Goal: Check status: Check status

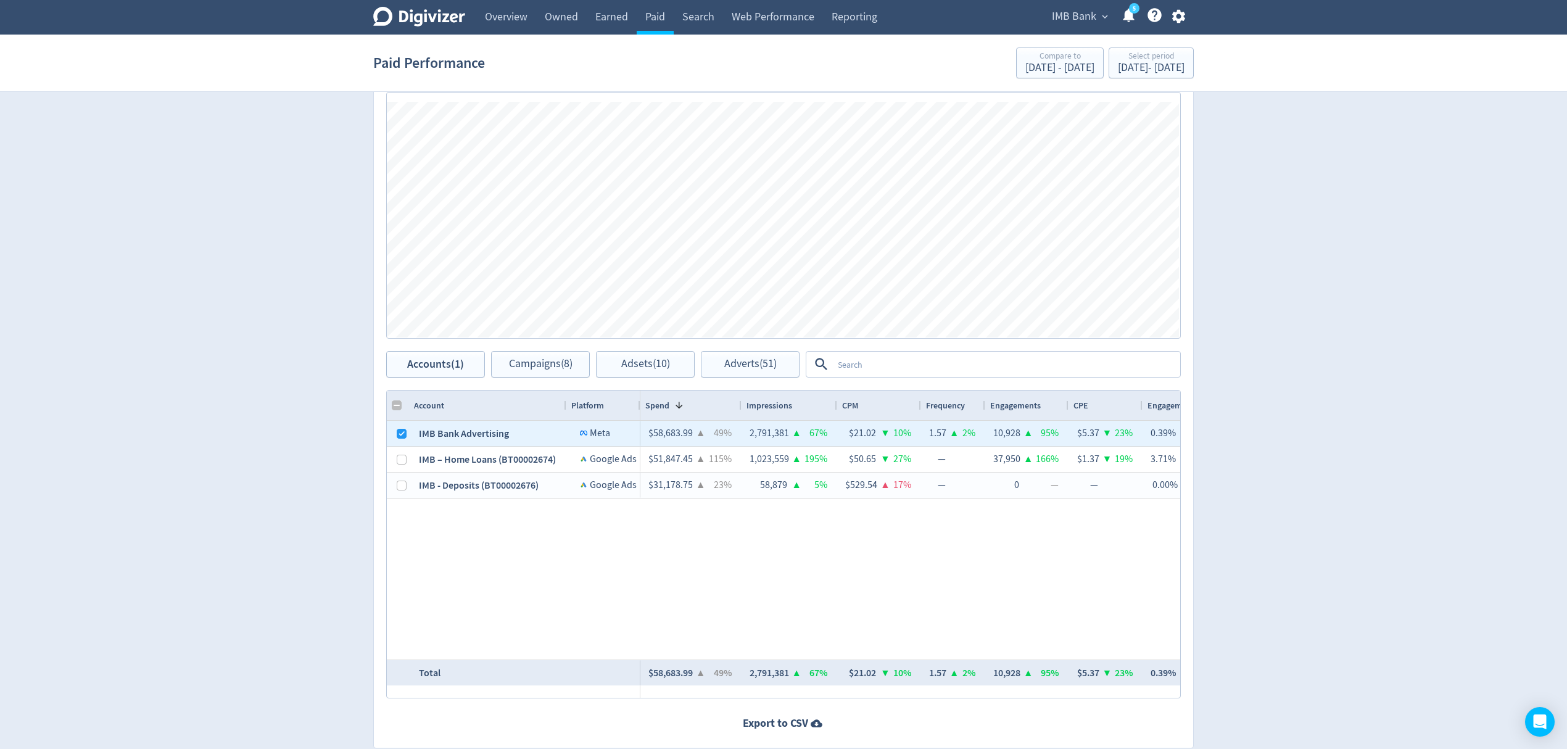
scroll to position [0, 178]
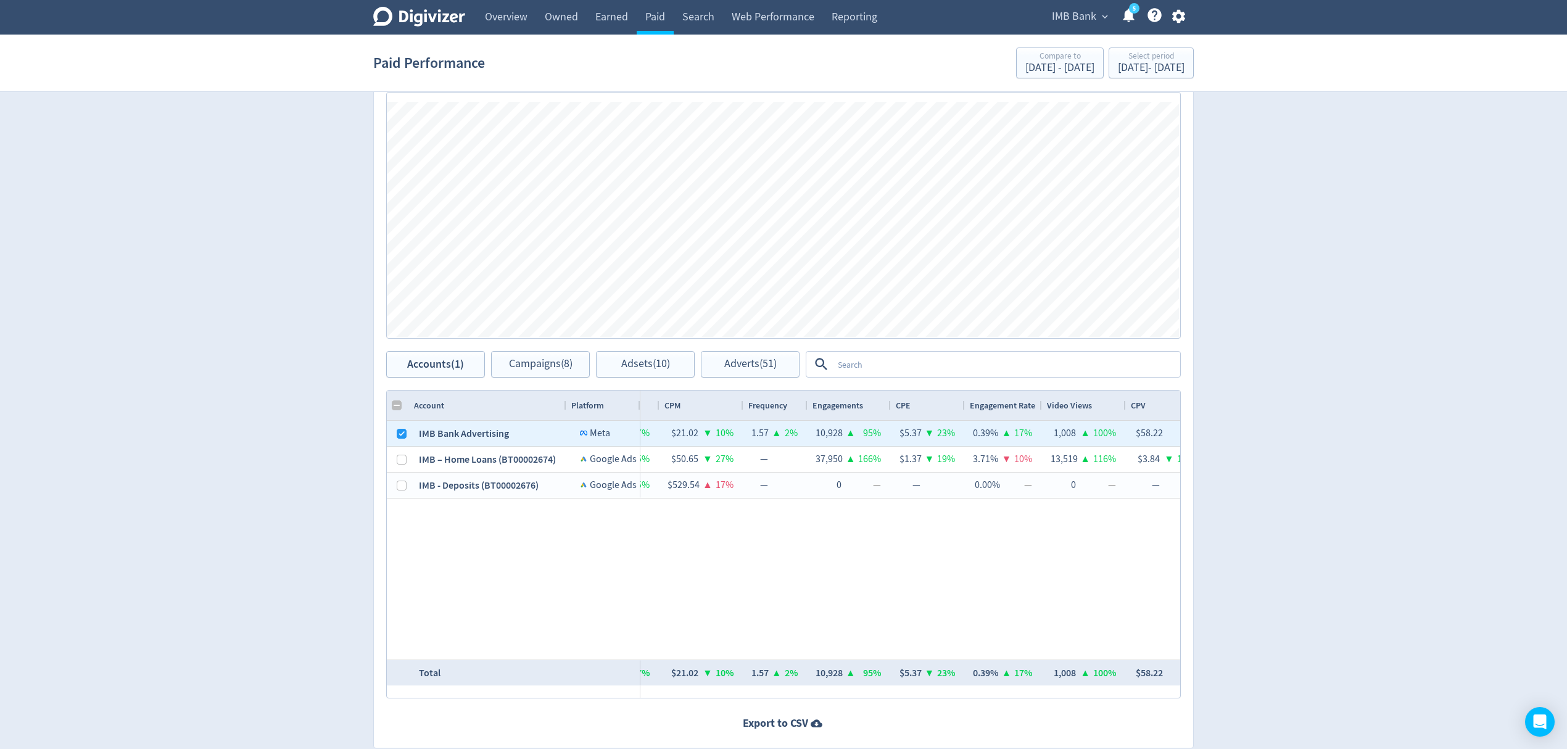
click at [1068, 8] on span "IMB Bank" at bounding box center [1074, 17] width 44 height 20
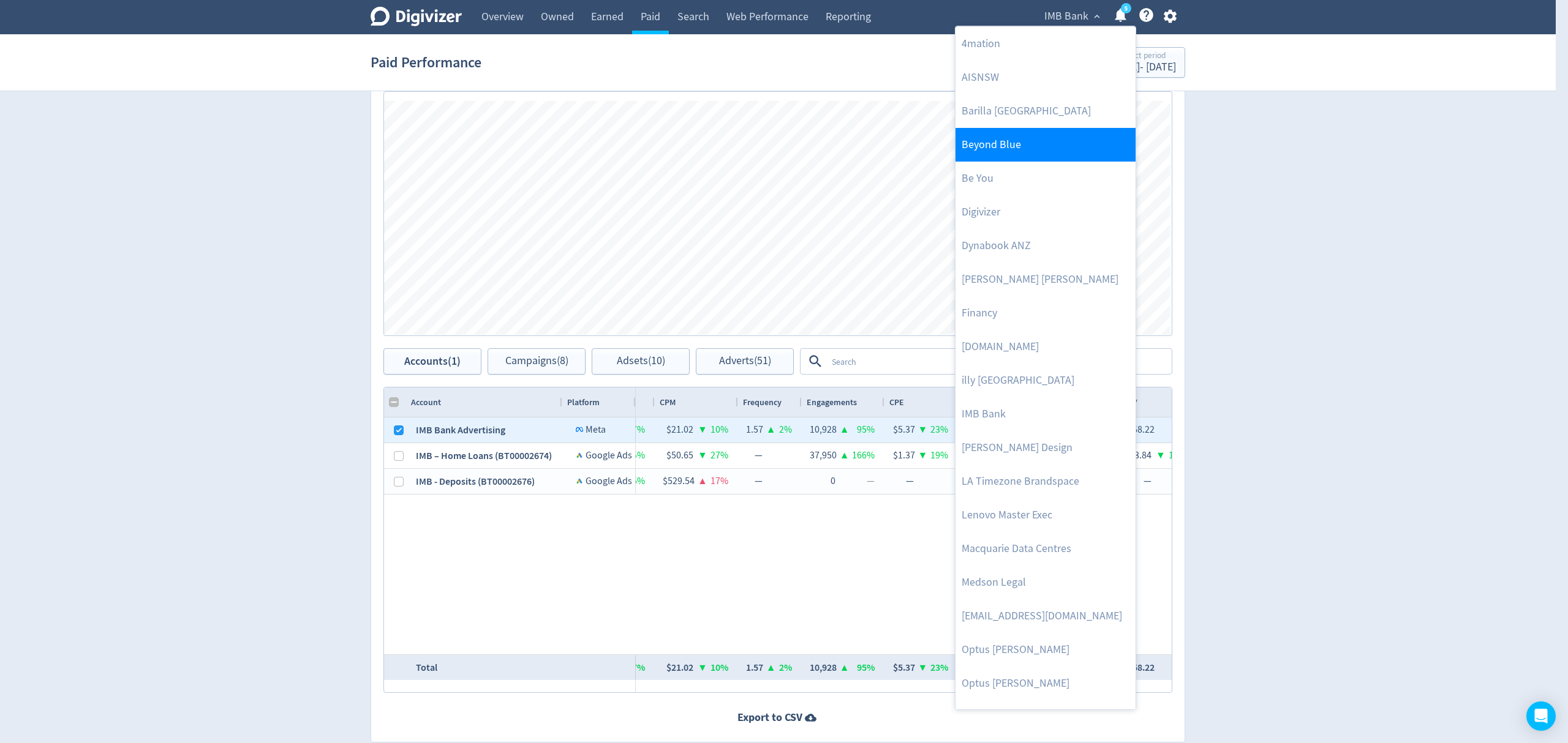
click at [1015, 142] on link "Beyond Blue" at bounding box center [1045, 145] width 180 height 34
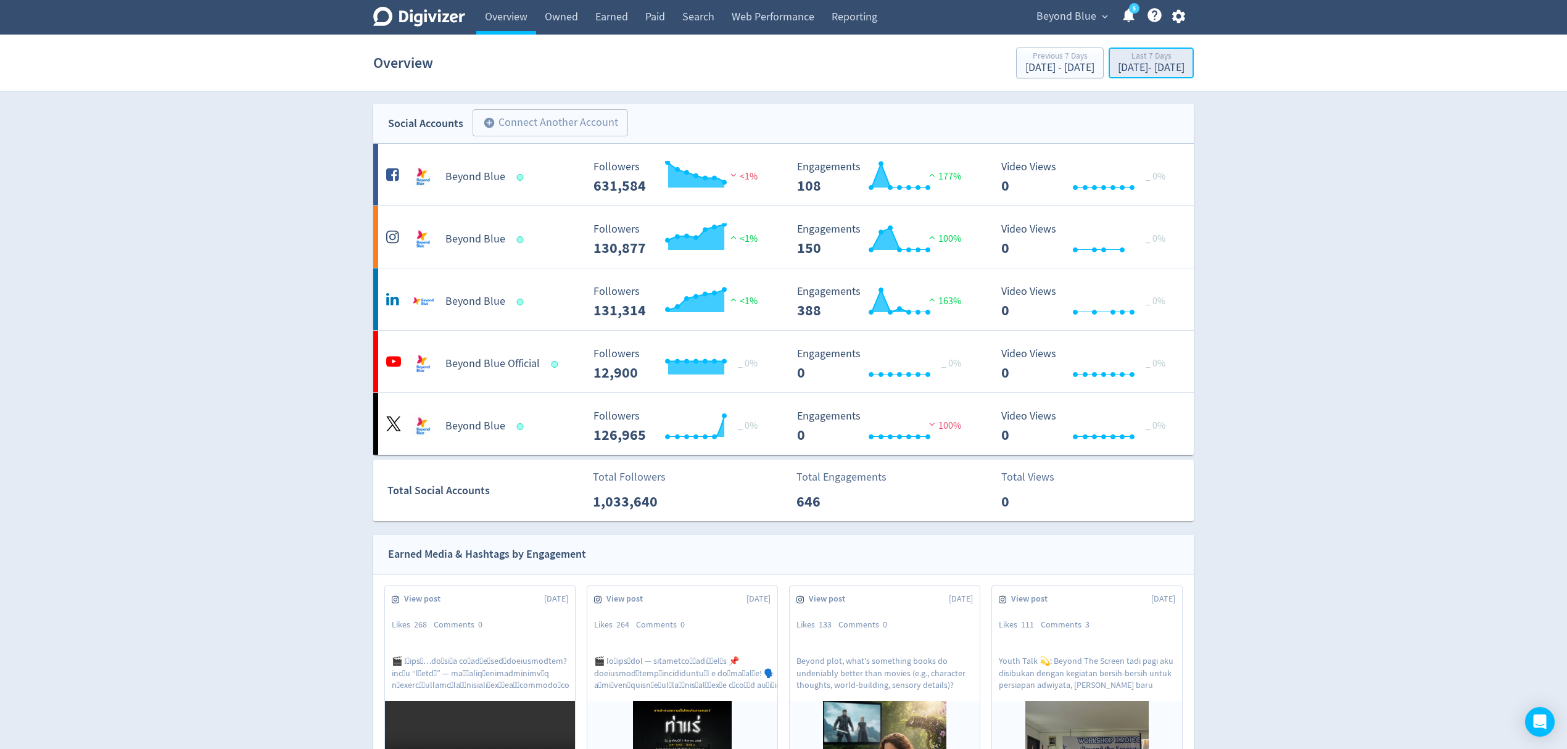
click at [1118, 70] on div "[DATE] - [DATE]" at bounding box center [1151, 67] width 67 height 11
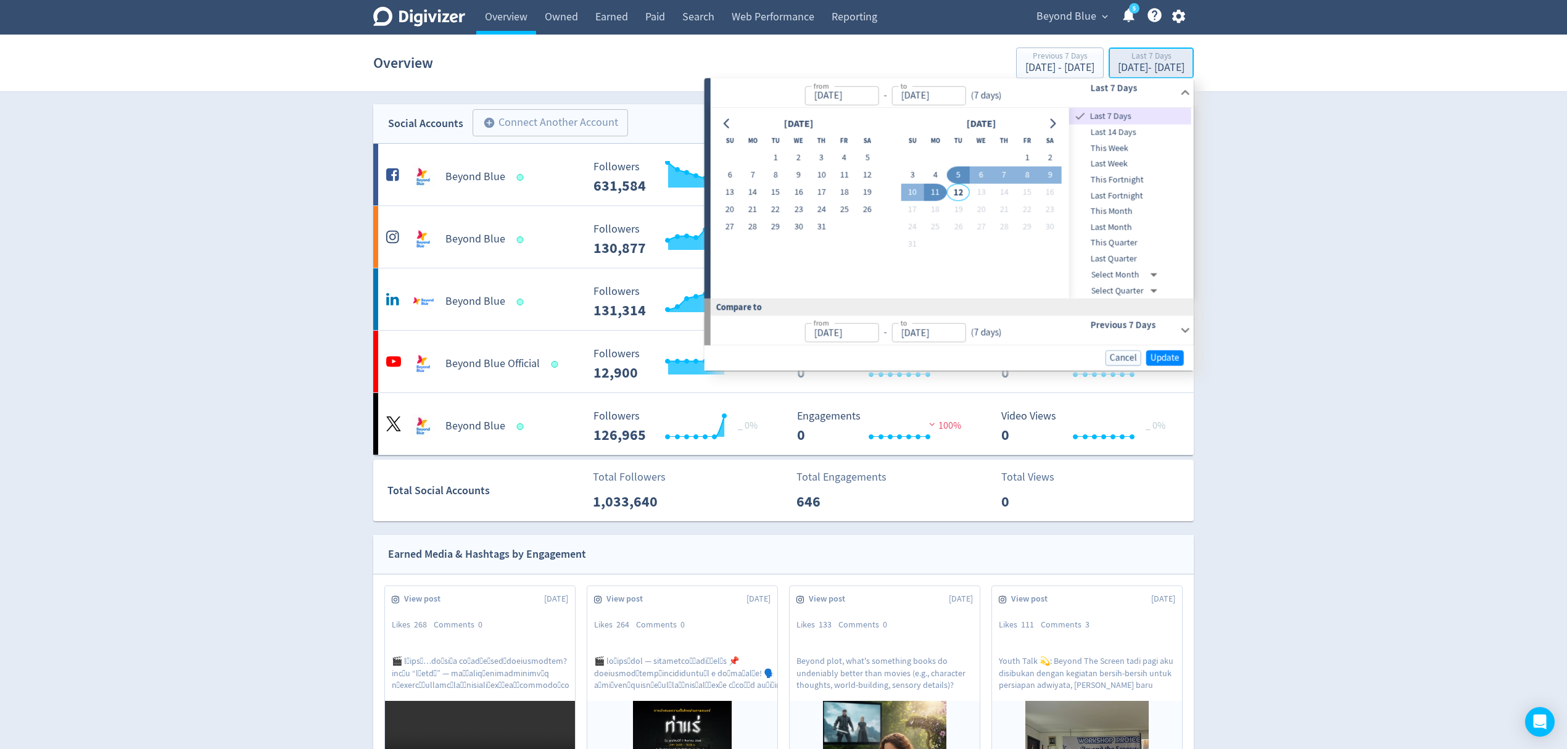
type input "[DATE]"
click at [766, 158] on button "1" at bounding box center [776, 157] width 23 height 17
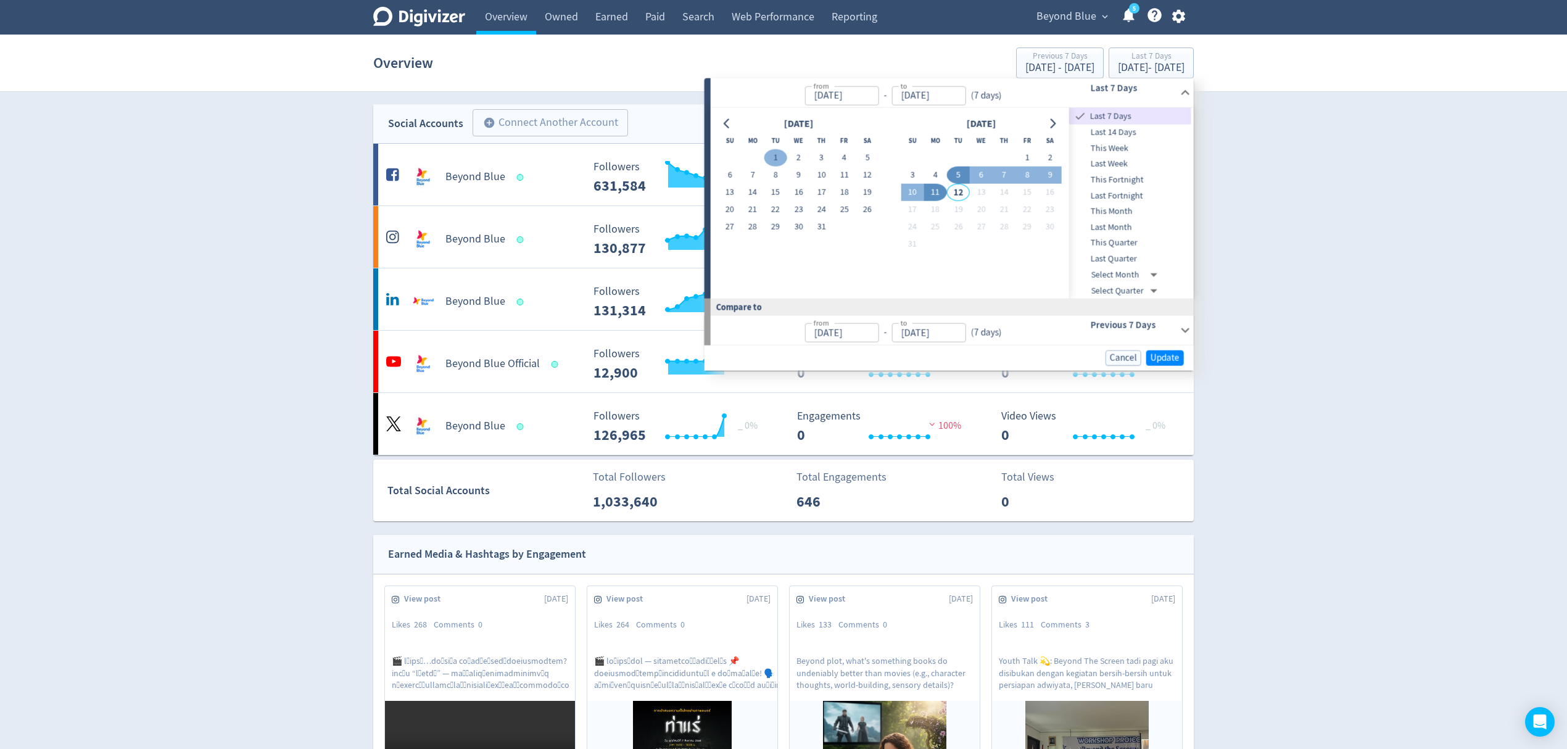
type input "[DATE]"
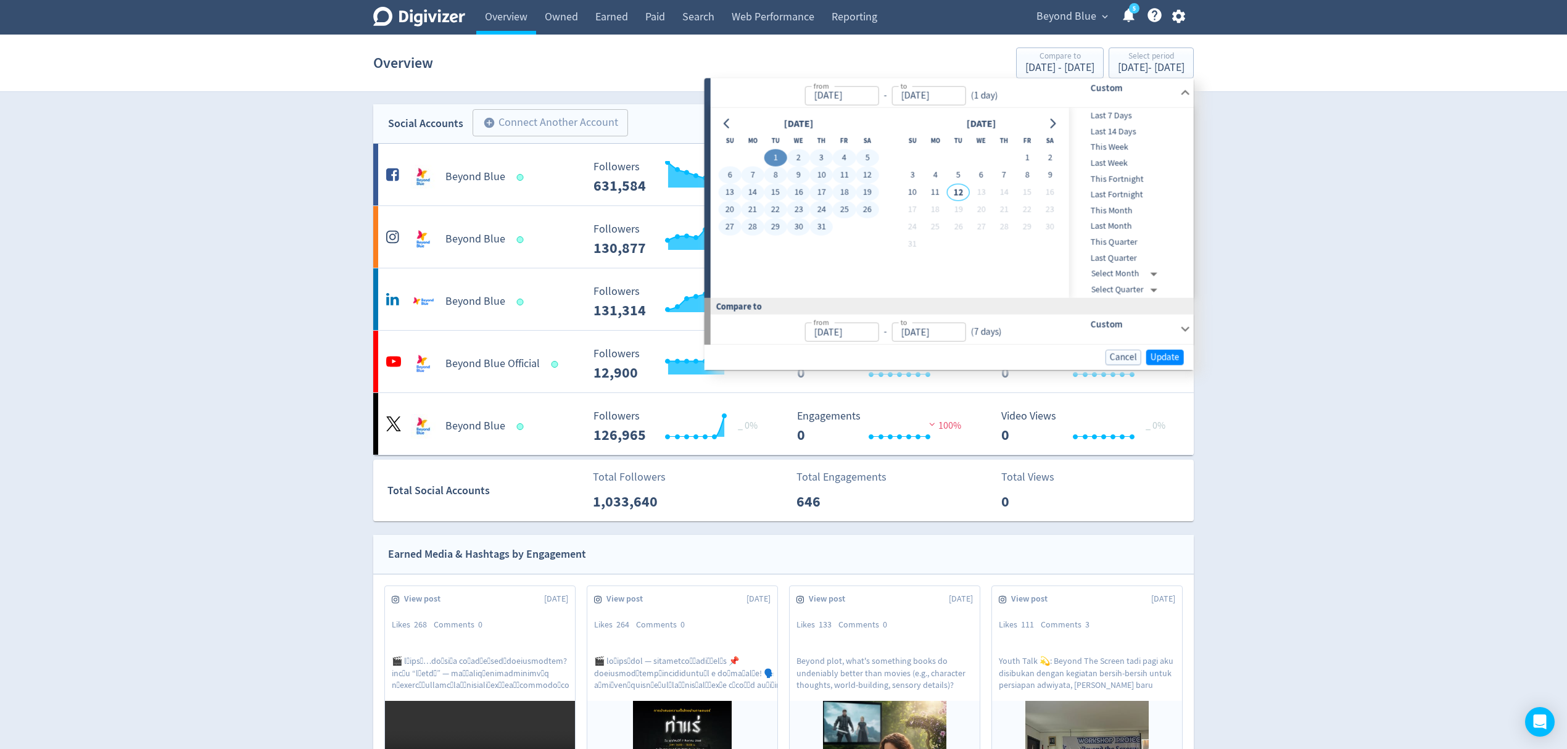
click at [820, 225] on button "31" at bounding box center [821, 226] width 23 height 17
type input "[DATE]"
click at [1176, 356] on span "Update" at bounding box center [1165, 356] width 29 height 9
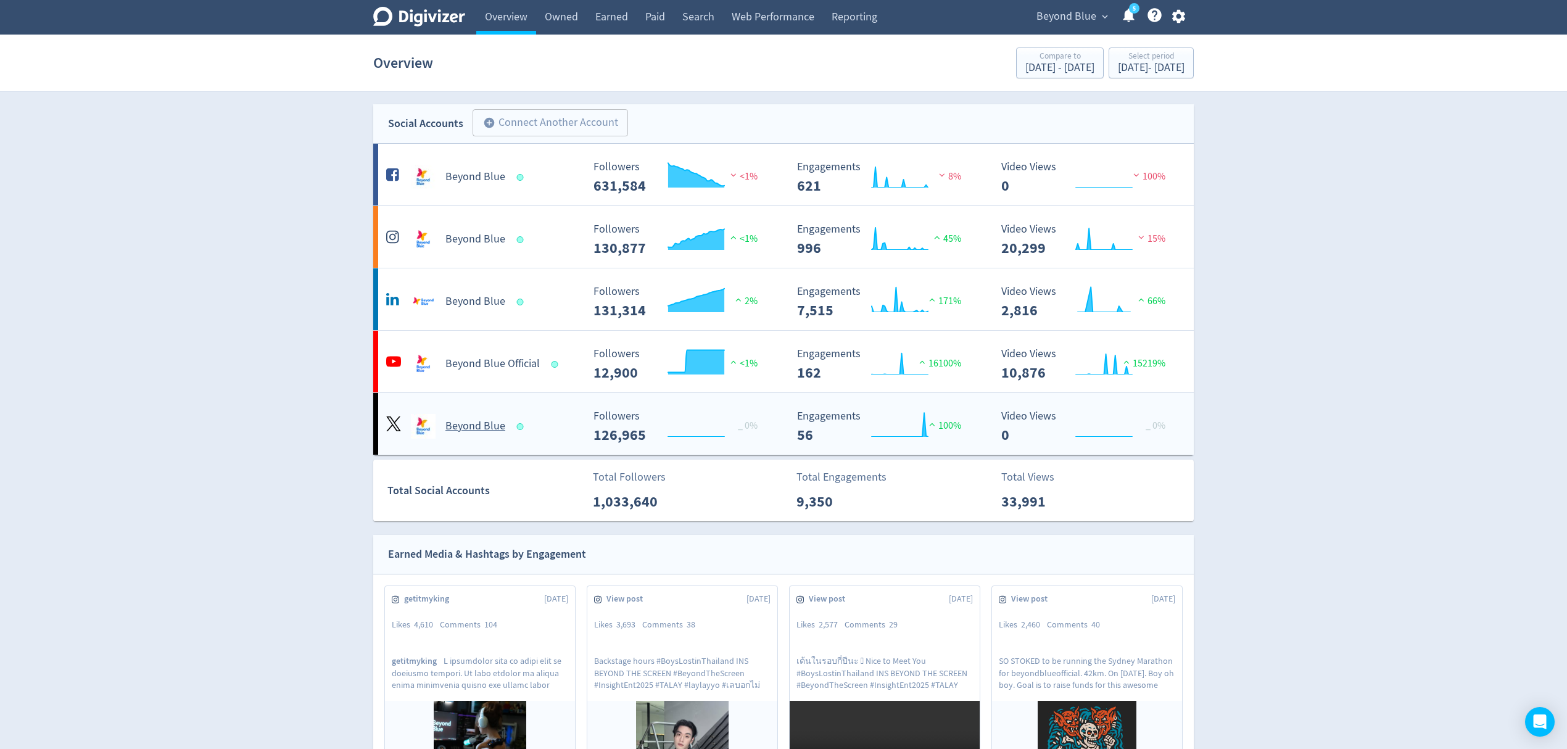
click at [563, 426] on div "Beyond Blue" at bounding box center [482, 426] width 199 height 25
